Goal: Information Seeking & Learning: Learn about a topic

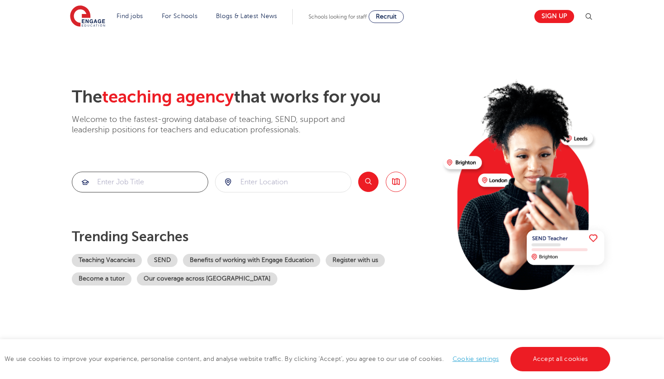
click at [165, 182] on input "search" at bounding box center [140, 182] width 136 height 20
type input "counsellor"
click at [254, 176] on input "search" at bounding box center [283, 182] width 136 height 20
type input "s"
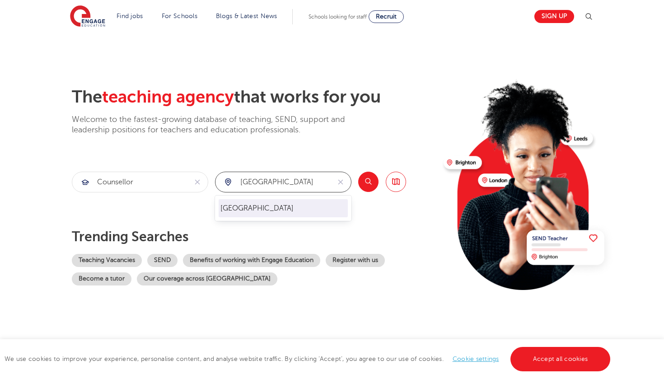
click at [244, 216] on li "[GEOGRAPHIC_DATA]" at bounding box center [283, 208] width 129 height 18
type input "[GEOGRAPHIC_DATA]"
click at [366, 181] on button "Search" at bounding box center [368, 182] width 20 height 20
